Goal: Navigation & Orientation: Find specific page/section

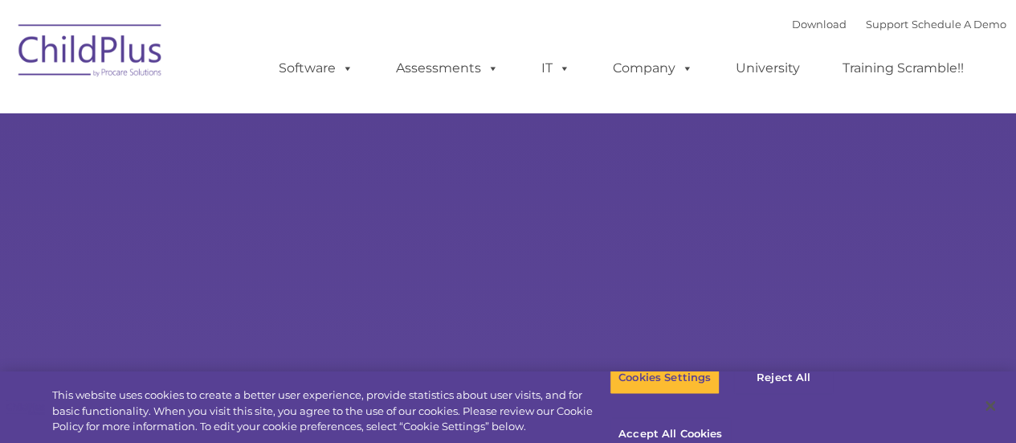
select select "MEDIUM"
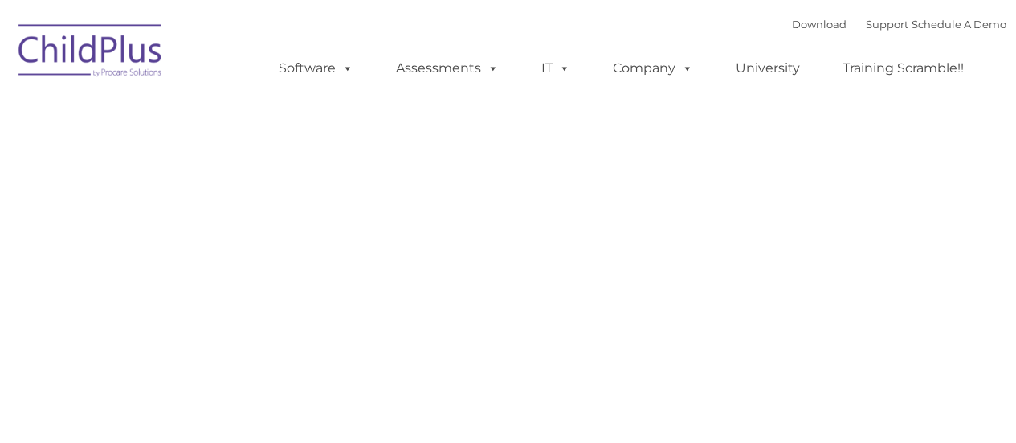
type input ""
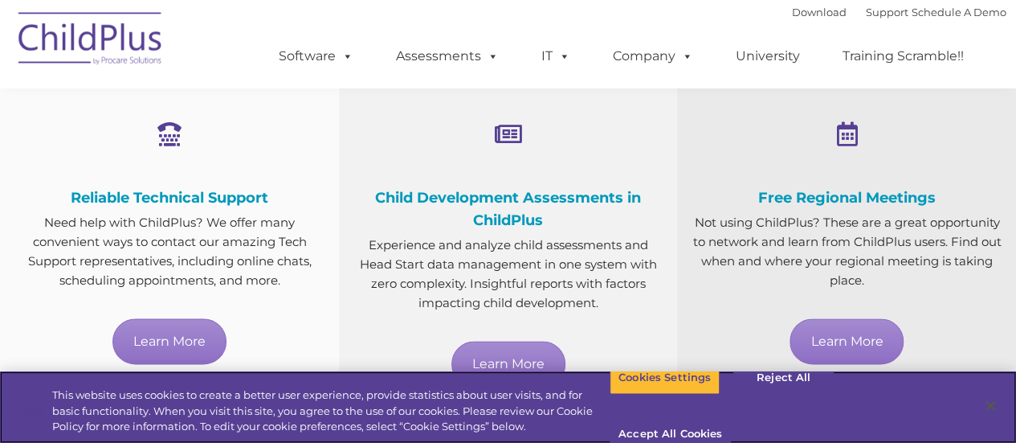
scroll to position [1100, 0]
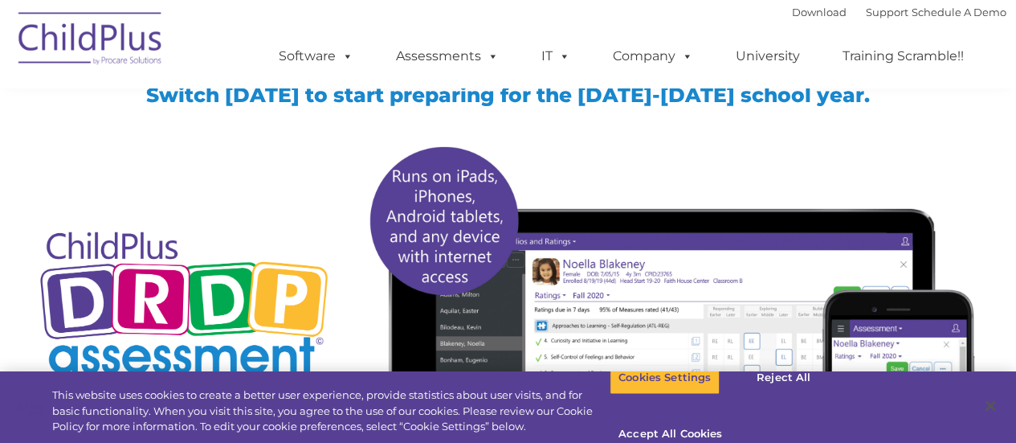
scroll to position [129, 0]
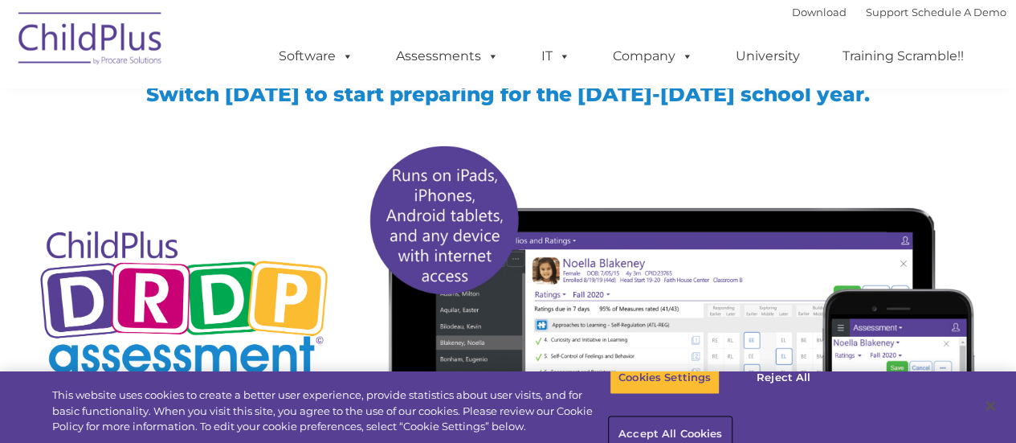
click at [731, 418] on button "Accept All Cookies" at bounding box center [670, 435] width 121 height 34
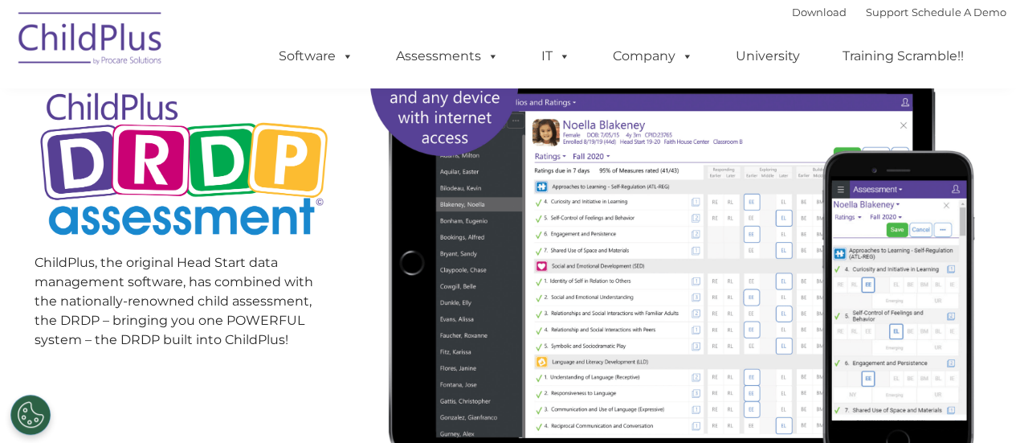
scroll to position [0, 0]
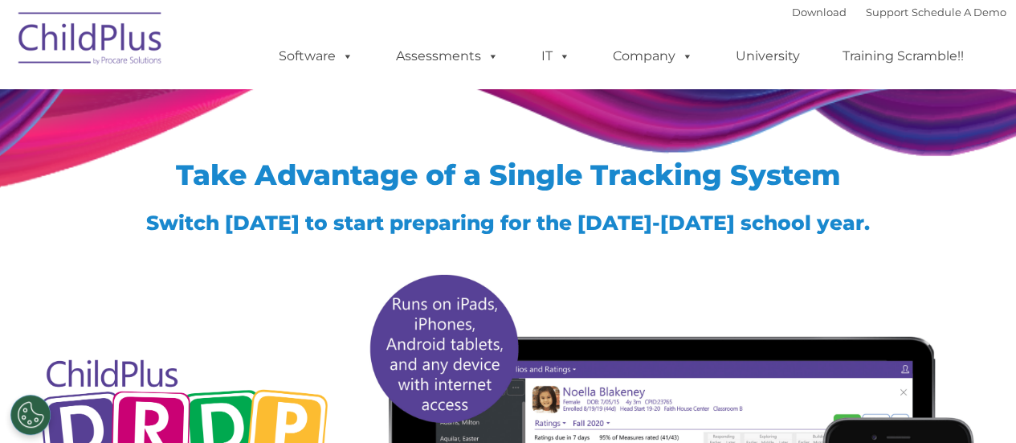
drag, startPoint x: 784, startPoint y: 0, endPoint x: 630, endPoint y: 18, distance: 155.3
click at [630, 18] on div "Download Support | Schedule A Demo  MENU MENU Software ChildPlus: The original…" at bounding box center [627, 44] width 760 height 88
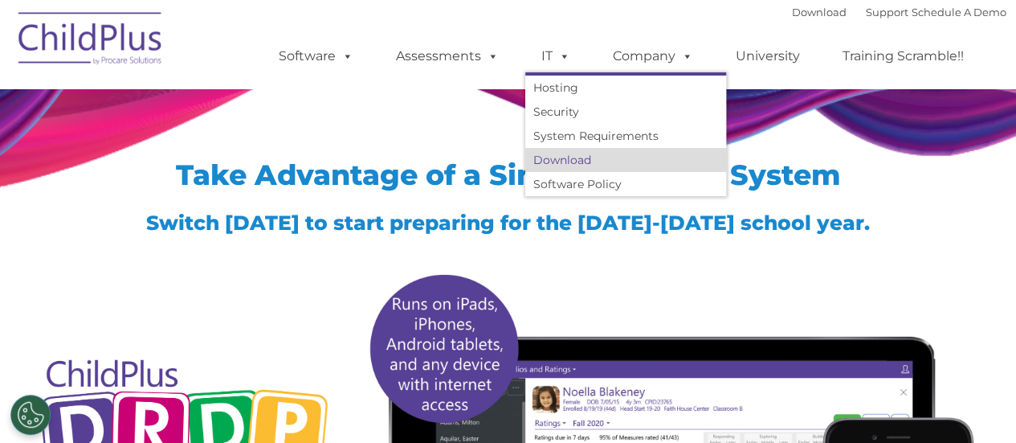
click at [572, 155] on link "Download" at bounding box center [625, 160] width 201 height 24
